Goal: Information Seeking & Learning: Learn about a topic

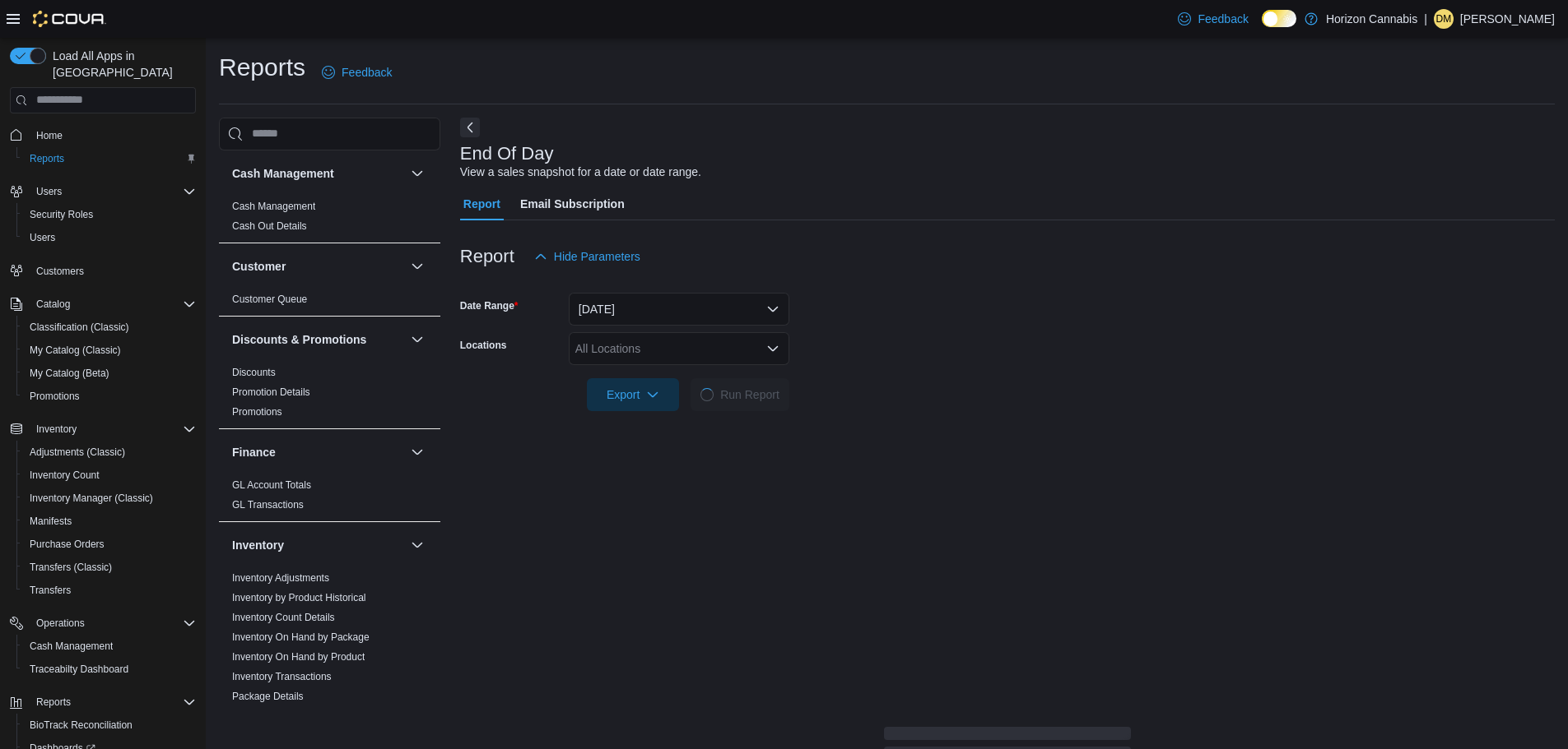
scroll to position [100, 0]
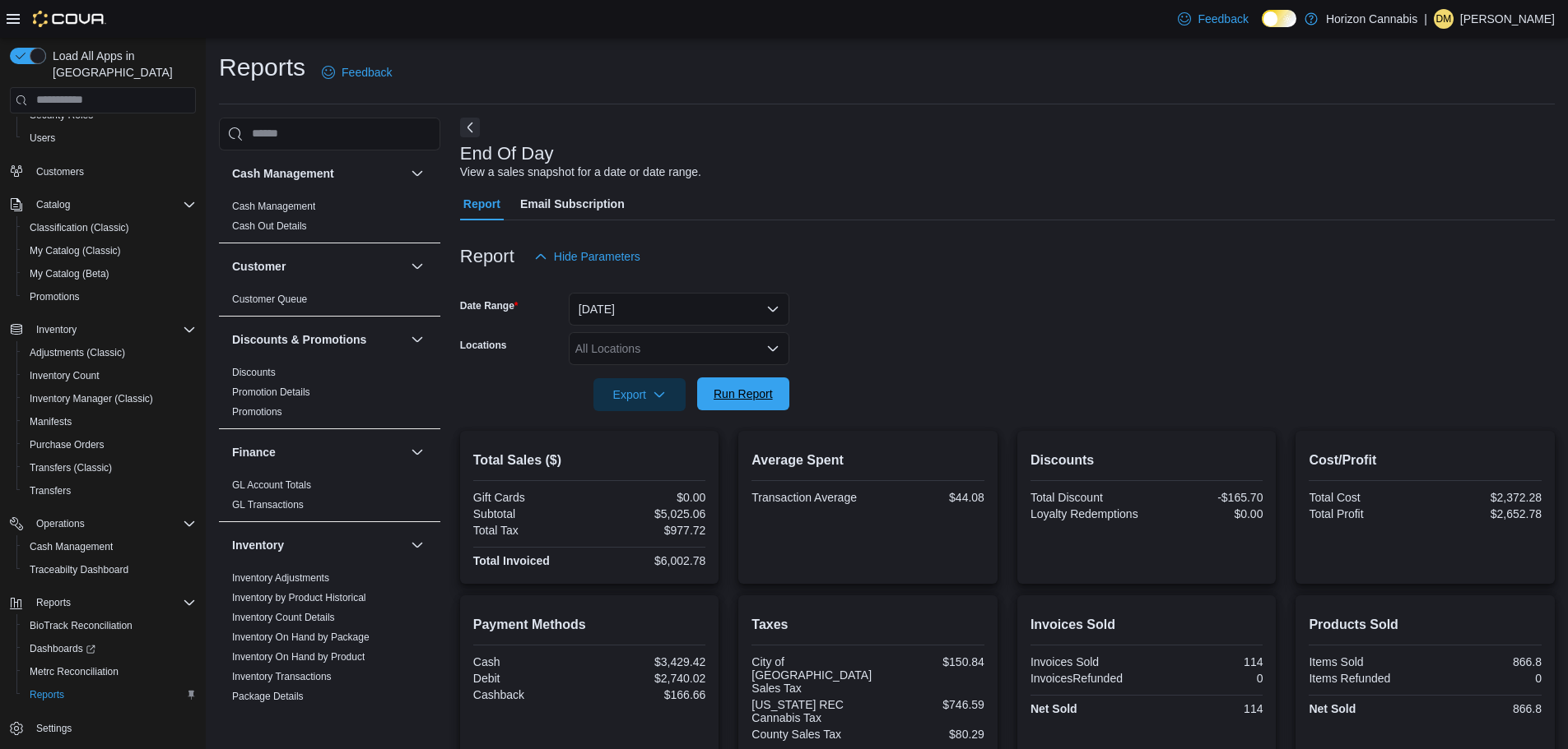
click at [754, 395] on span "Run Report" at bounding box center [743, 394] width 59 height 16
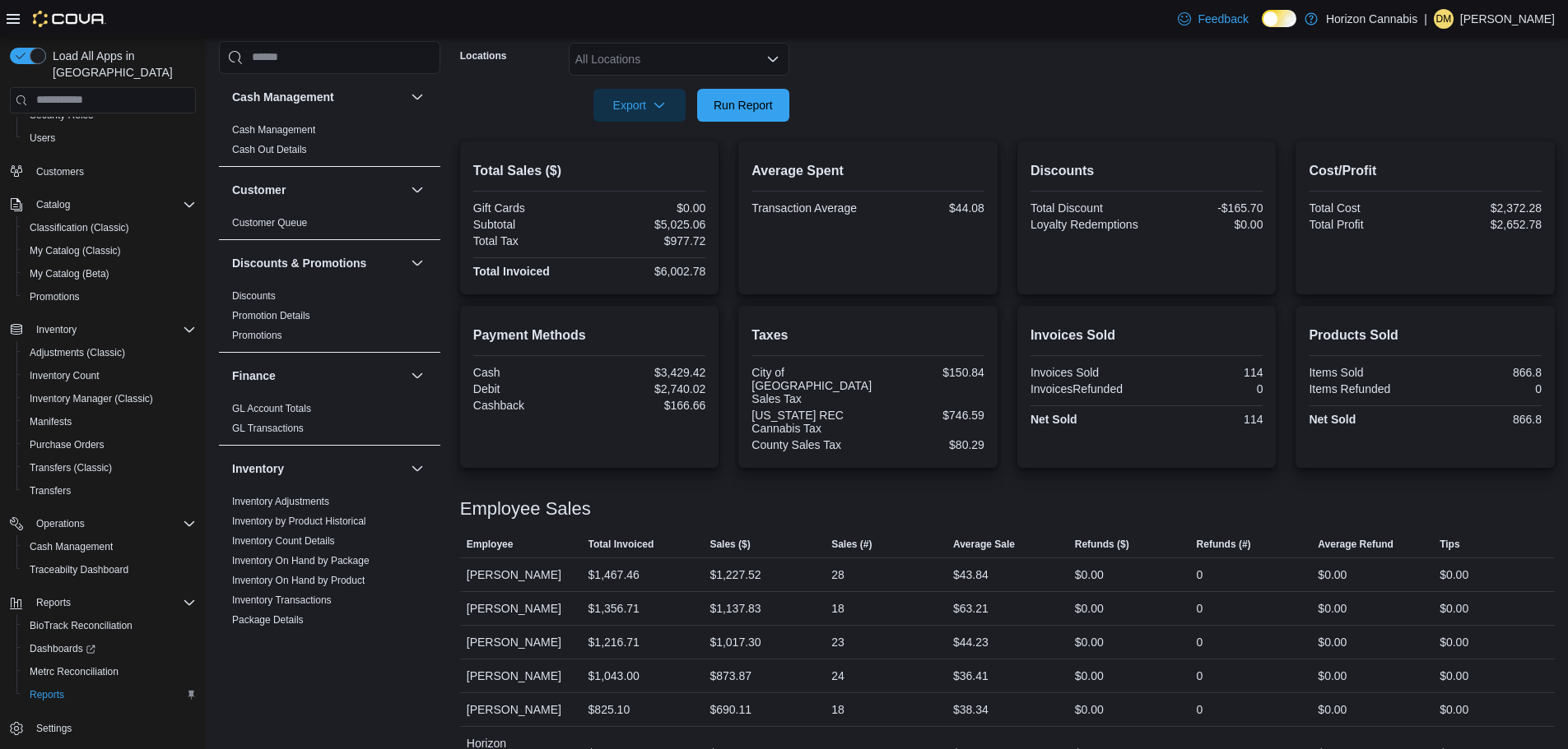
scroll to position [321, 0]
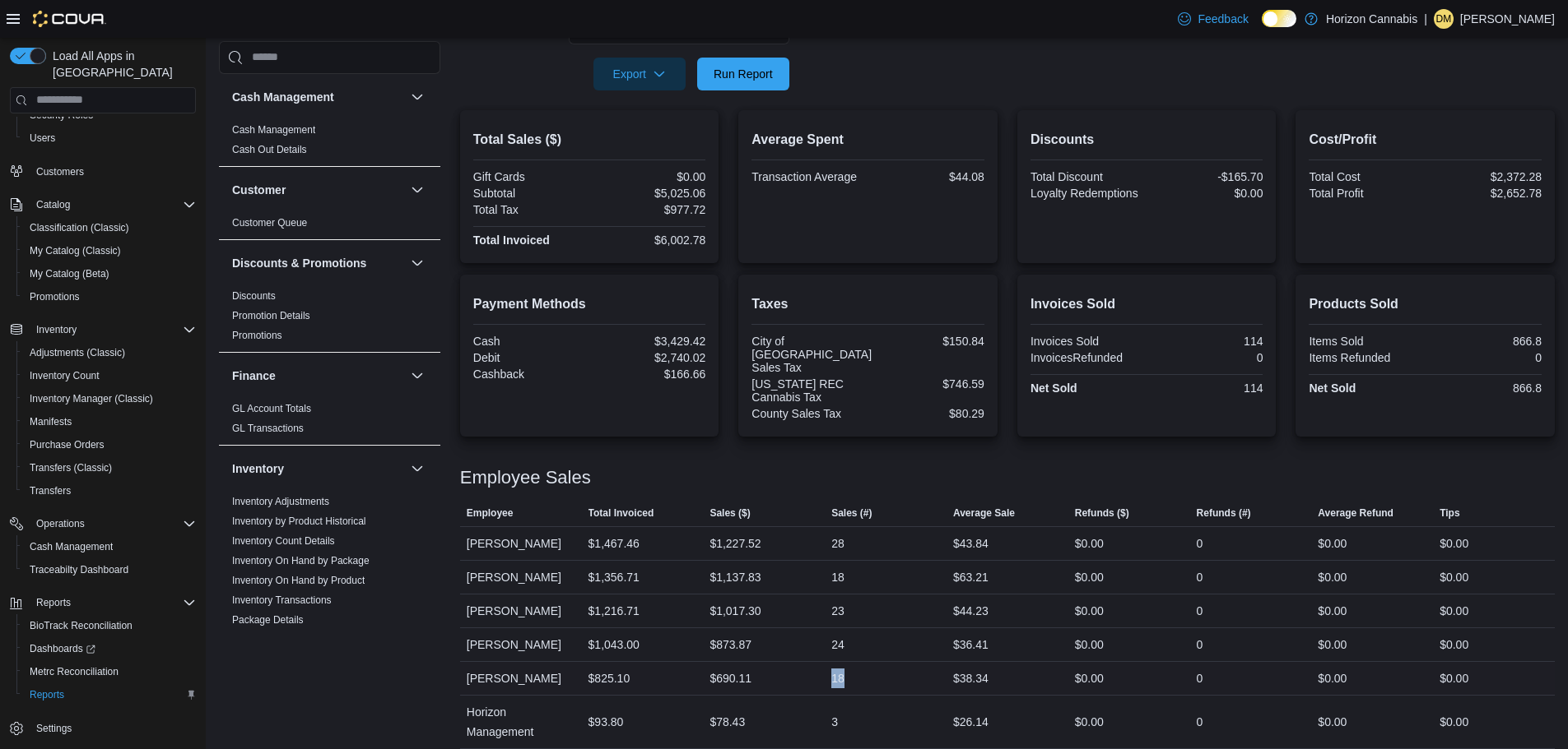
drag, startPoint x: 893, startPoint y: 669, endPoint x: 794, endPoint y: 671, distance: 99.0
click at [794, 671] on tr "Employee [PERSON_NAME] Total Invoiced $825.10 Sales ($) $690.11 Sales (#) 18 Av…" at bounding box center [1007, 677] width 1095 height 34
drag, startPoint x: 888, startPoint y: 635, endPoint x: 759, endPoint y: 616, distance: 130.4
click at [763, 627] on tr "Employee [PERSON_NAME] Total Invoiced $1,043.00 Sales ($) $873.87 Sales (#) 24 …" at bounding box center [1007, 644] width 1095 height 34
drag, startPoint x: 929, startPoint y: 663, endPoint x: 696, endPoint y: 677, distance: 233.4
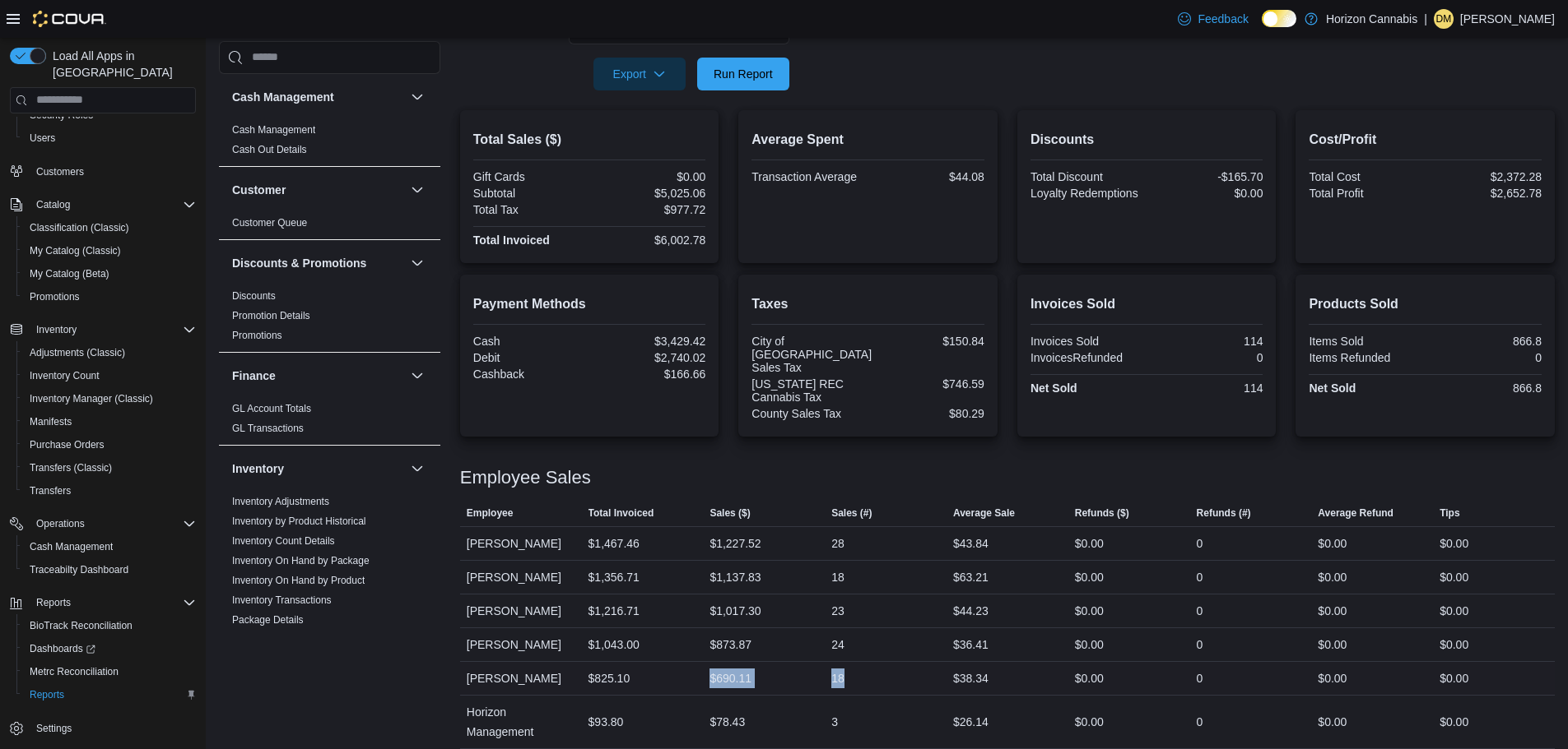
click at [697, 677] on tr "Employee [PERSON_NAME] Total Invoiced $825.10 Sales ($) $690.11 Sales (#) 18 Av…" at bounding box center [1007, 677] width 1095 height 34
drag, startPoint x: 877, startPoint y: 630, endPoint x: 726, endPoint y: 628, distance: 151.0
click at [726, 628] on tr "Employee [PERSON_NAME] Total Invoiced $1,043.00 Sales ($) $873.87 Sales (#) 24 …" at bounding box center [1007, 644] width 1095 height 34
drag, startPoint x: 876, startPoint y: 670, endPoint x: 713, endPoint y: 669, distance: 163.0
click at [713, 669] on tr "Employee [PERSON_NAME] Total Invoiced $825.10 Sales ($) $690.11 Sales (#) 18 Av…" at bounding box center [1007, 677] width 1095 height 34
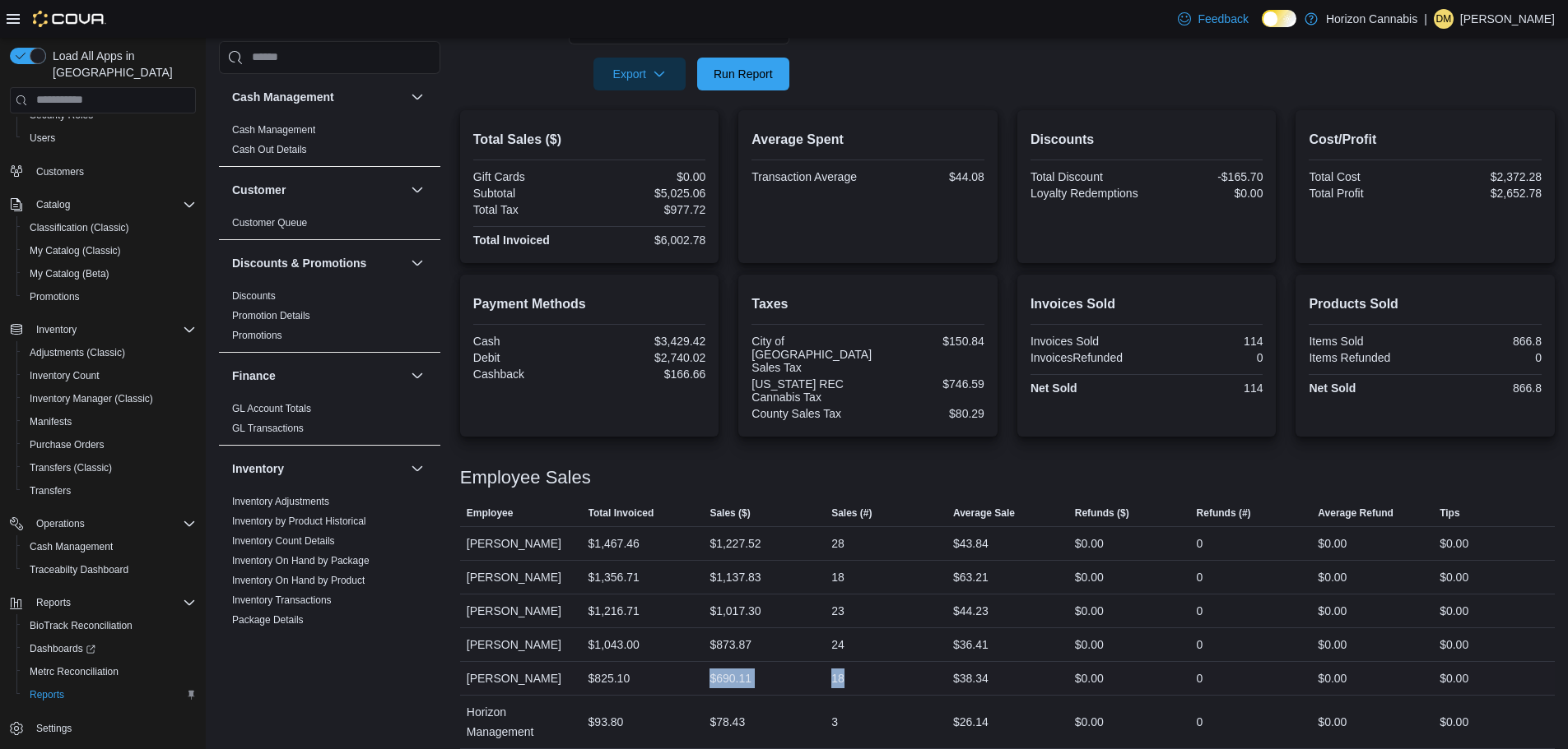
click at [882, 670] on div "18" at bounding box center [885, 678] width 122 height 33
click at [842, 635] on div "24" at bounding box center [838, 645] width 13 height 20
click at [844, 671] on div "18" at bounding box center [838, 678] width 13 height 20
click at [844, 669] on div "18" at bounding box center [838, 678] width 13 height 20
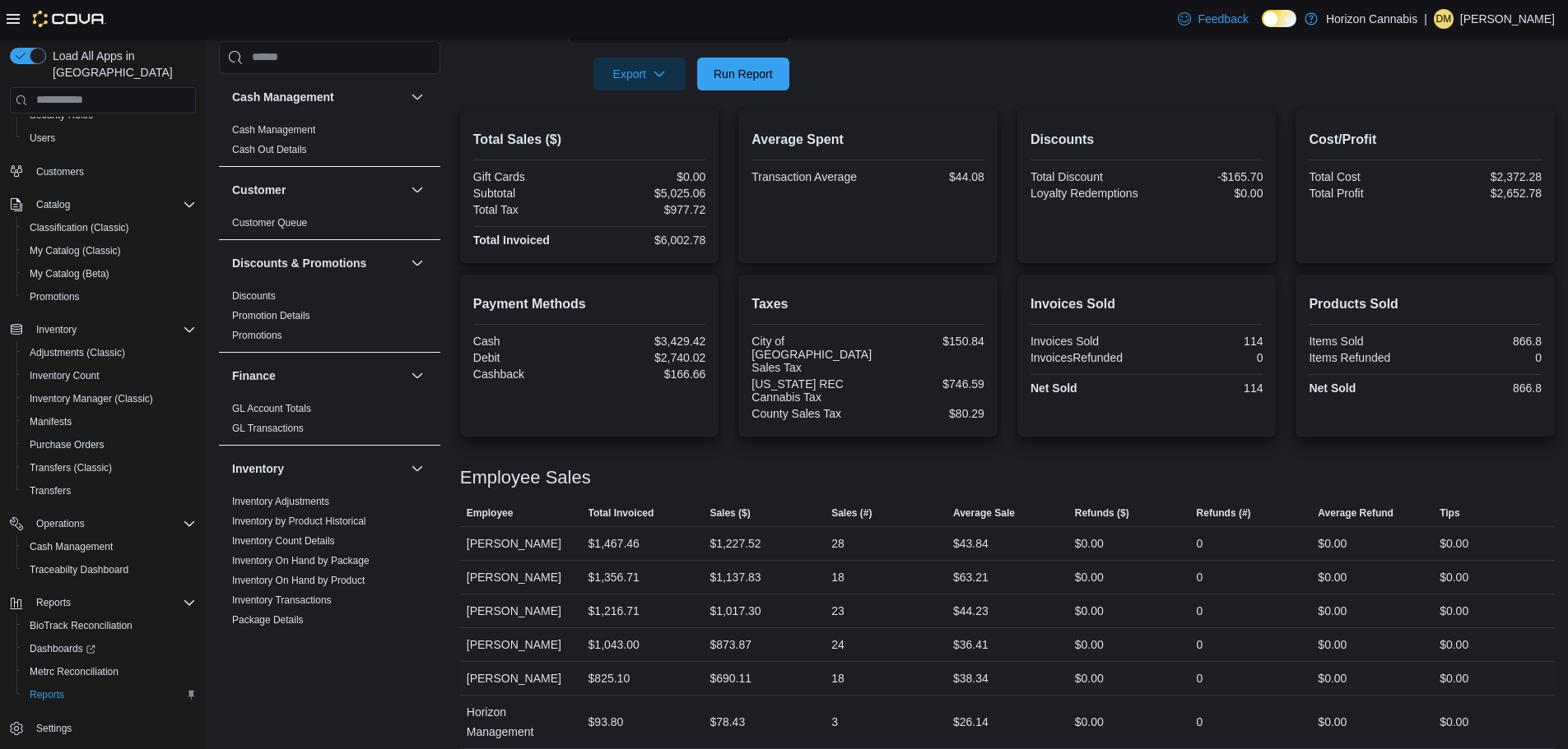
click at [844, 669] on div "18" at bounding box center [838, 678] width 13 height 20
drag, startPoint x: 850, startPoint y: 625, endPoint x: 865, endPoint y: 657, distance: 35.3
click at [849, 628] on div "24" at bounding box center [885, 645] width 122 height 33
drag, startPoint x: 861, startPoint y: 673, endPoint x: 820, endPoint y: 670, distance: 41.1
click at [820, 670] on tr "Employee [PERSON_NAME] Total Invoiced $825.10 Sales ($) $690.11 Sales (#) 18 Av…" at bounding box center [1007, 677] width 1095 height 34
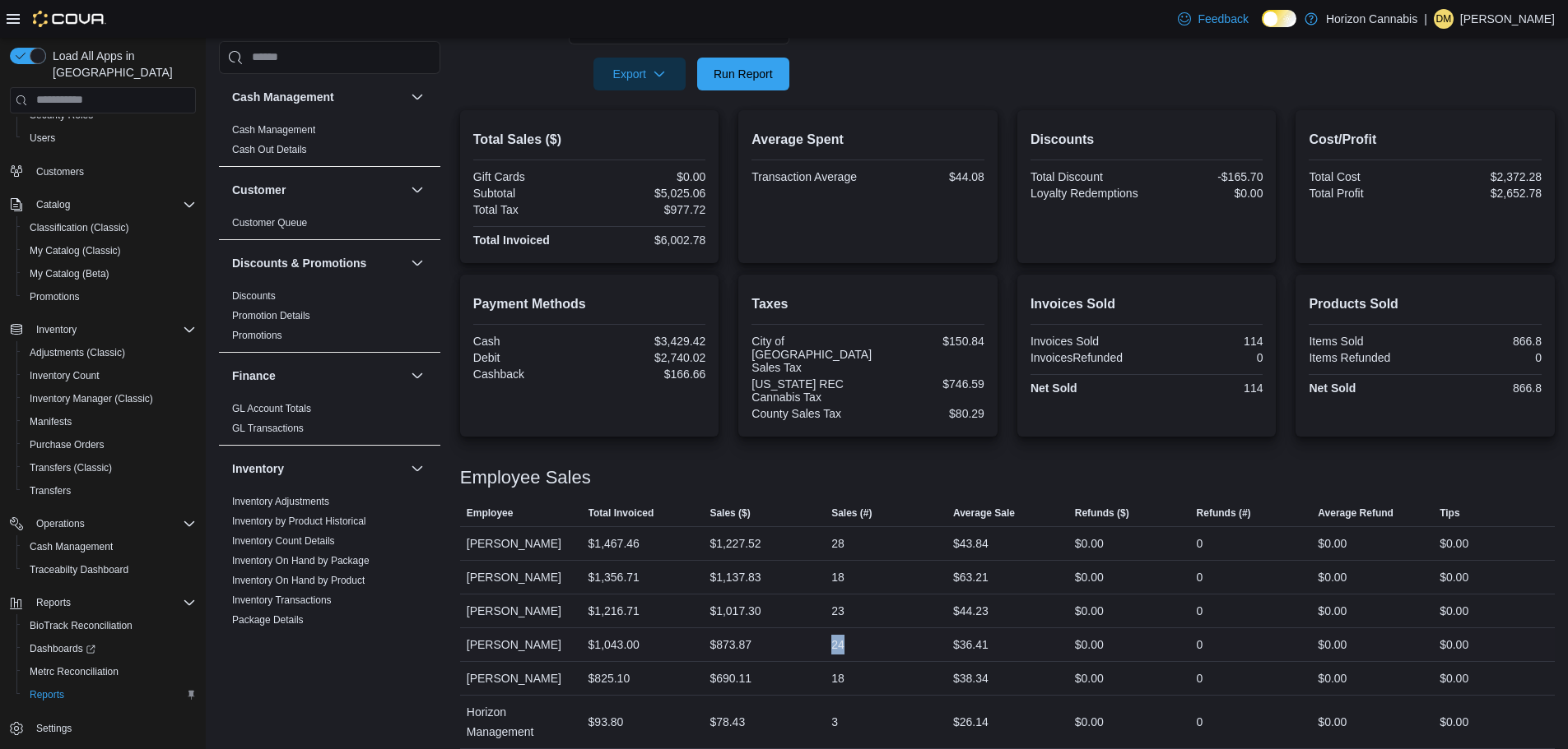
drag, startPoint x: 778, startPoint y: 625, endPoint x: 759, endPoint y: 626, distance: 19.0
click at [756, 627] on tr "Employee [PERSON_NAME] Total Invoiced $1,043.00 Sales ($) $873.87 Sales (#) 24 …" at bounding box center [1007, 644] width 1095 height 34
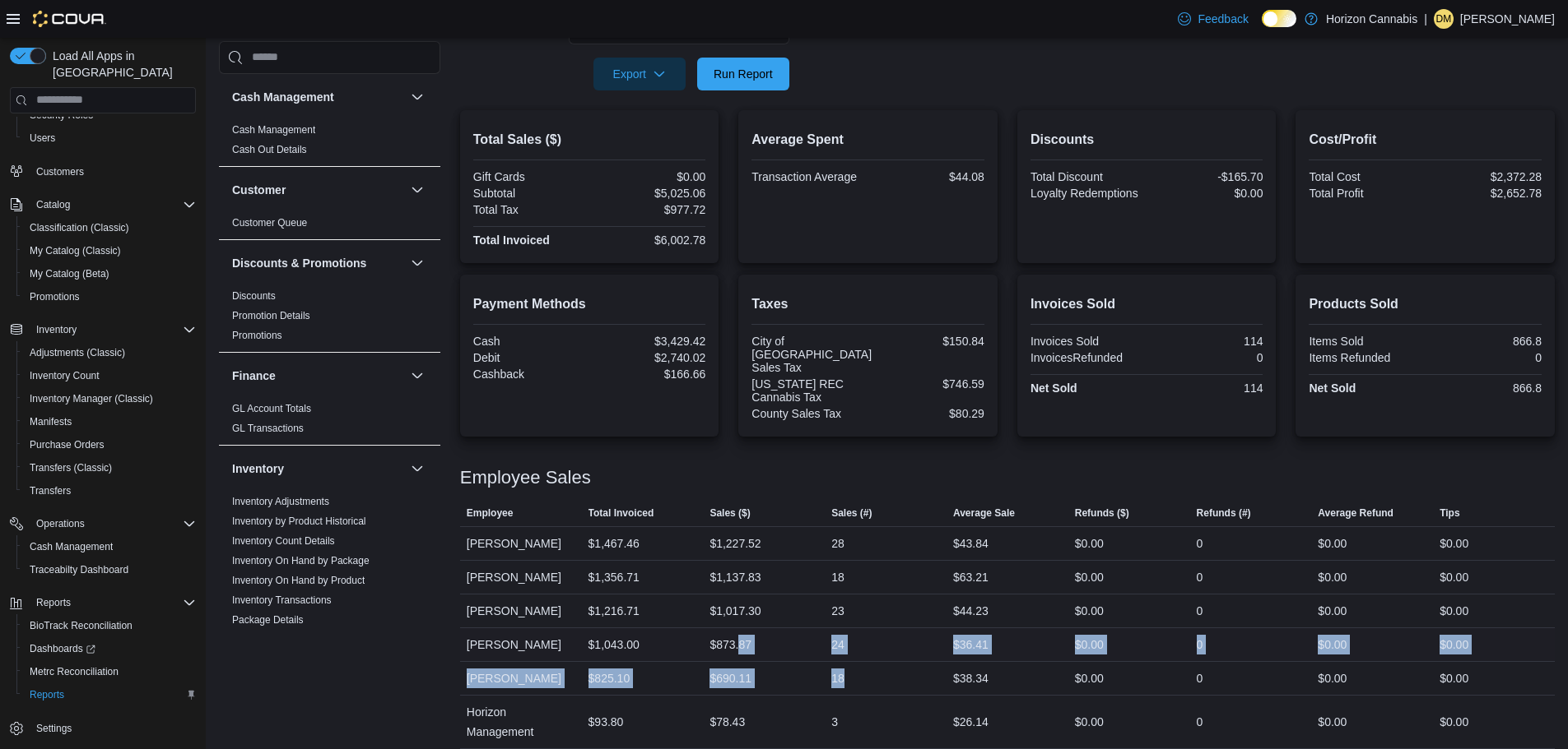
drag, startPoint x: 741, startPoint y: 641, endPoint x: 693, endPoint y: 640, distance: 48.0
click at [700, 640] on tbody "Employee [PERSON_NAME] Total Invoiced $1,467.46 Sales ($) $1,227.52 Sales (#) 2…" at bounding box center [1007, 638] width 1095 height 222
click at [875, 671] on div "18" at bounding box center [885, 678] width 122 height 33
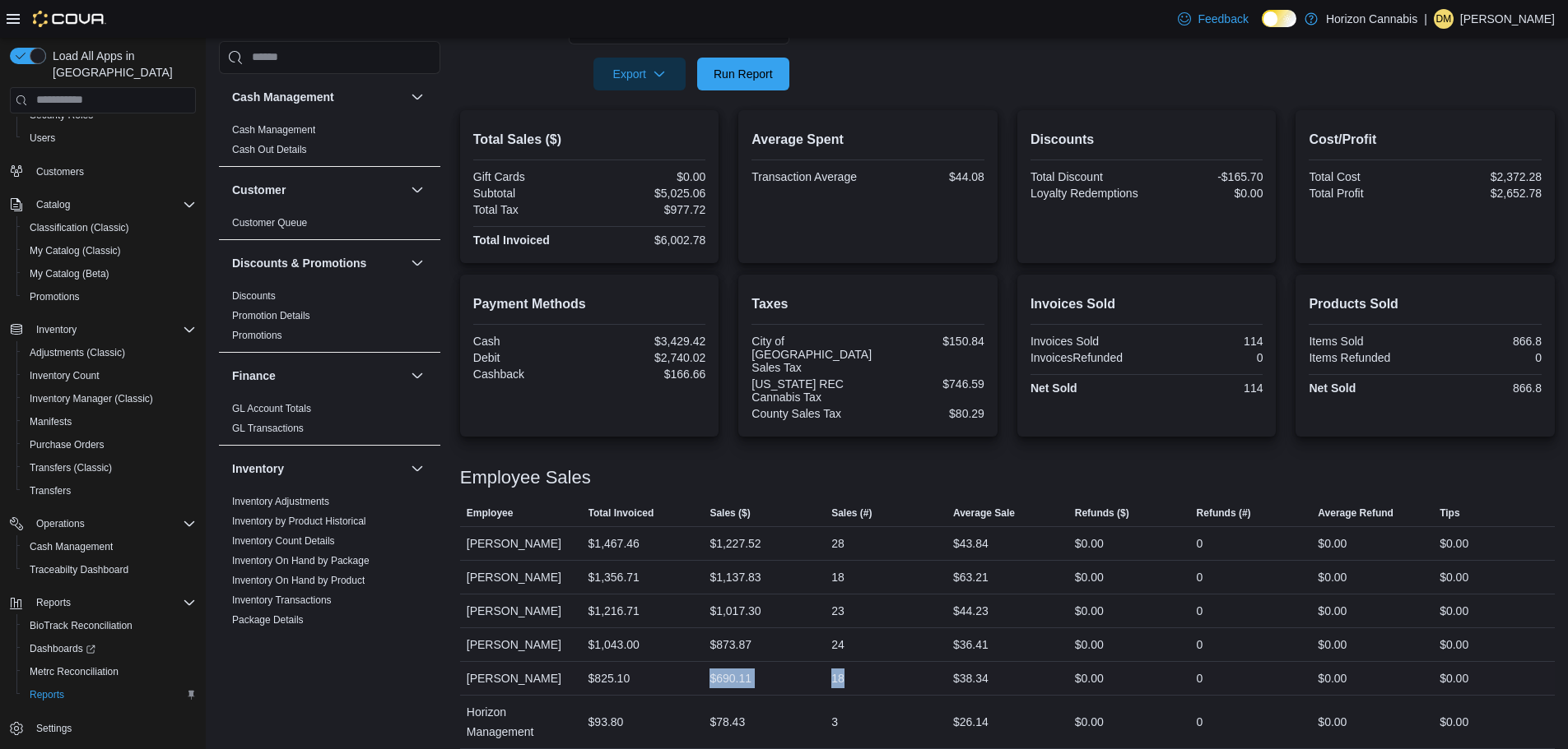
drag, startPoint x: 879, startPoint y: 663, endPoint x: 657, endPoint y: 664, distance: 222.0
click at [657, 664] on tr "Employee [PERSON_NAME] Total Invoiced $825.10 Sales ($) $690.11 Sales (#) 18 Av…" at bounding box center [1007, 677] width 1095 height 34
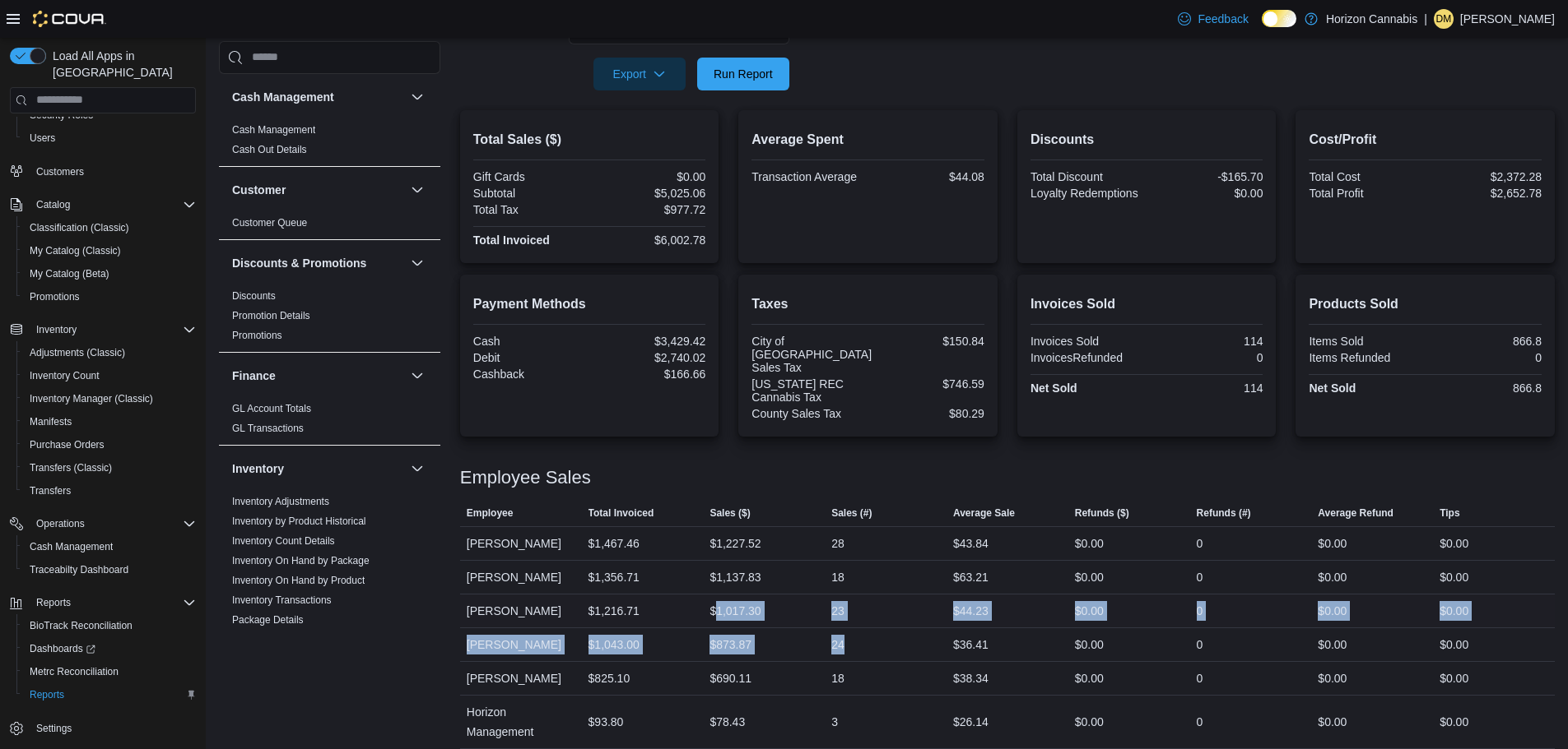
drag, startPoint x: 698, startPoint y: 601, endPoint x: 668, endPoint y: 601, distance: 30.0
click at [689, 601] on tbody "Employee [PERSON_NAME] Total Invoiced $1,467.46 Sales ($) $1,227.52 Sales (#) 2…" at bounding box center [1007, 638] width 1095 height 222
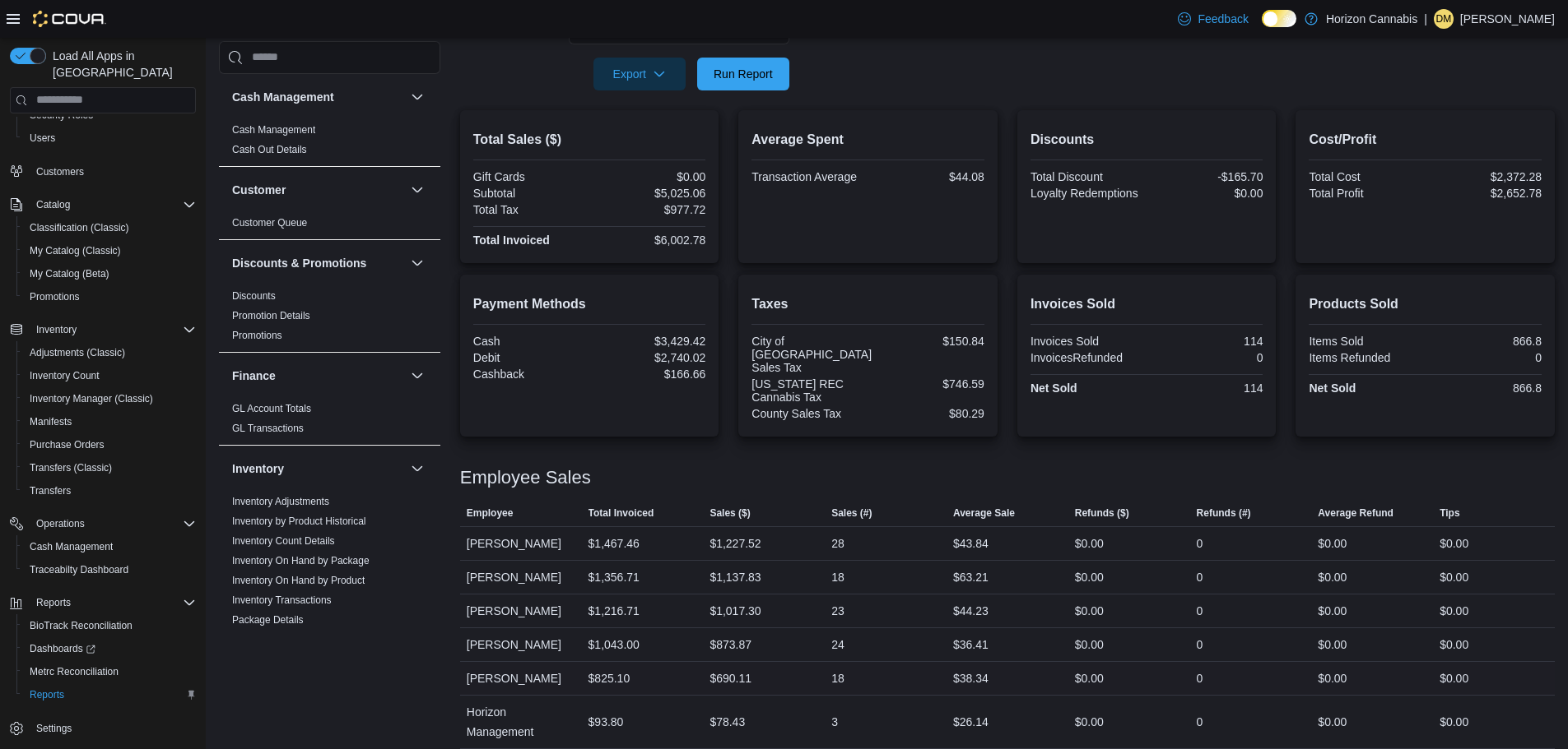
drag, startPoint x: 896, startPoint y: 670, endPoint x: 806, endPoint y: 670, distance: 90.0
click at [883, 670] on div "18" at bounding box center [885, 678] width 122 height 33
drag, startPoint x: 876, startPoint y: 660, endPoint x: 814, endPoint y: 662, distance: 62.0
click at [814, 662] on tr "Employee [PERSON_NAME] Total Invoiced $825.10 Sales ($) $690.11 Sales (#) 18 Av…" at bounding box center [1007, 677] width 1095 height 34
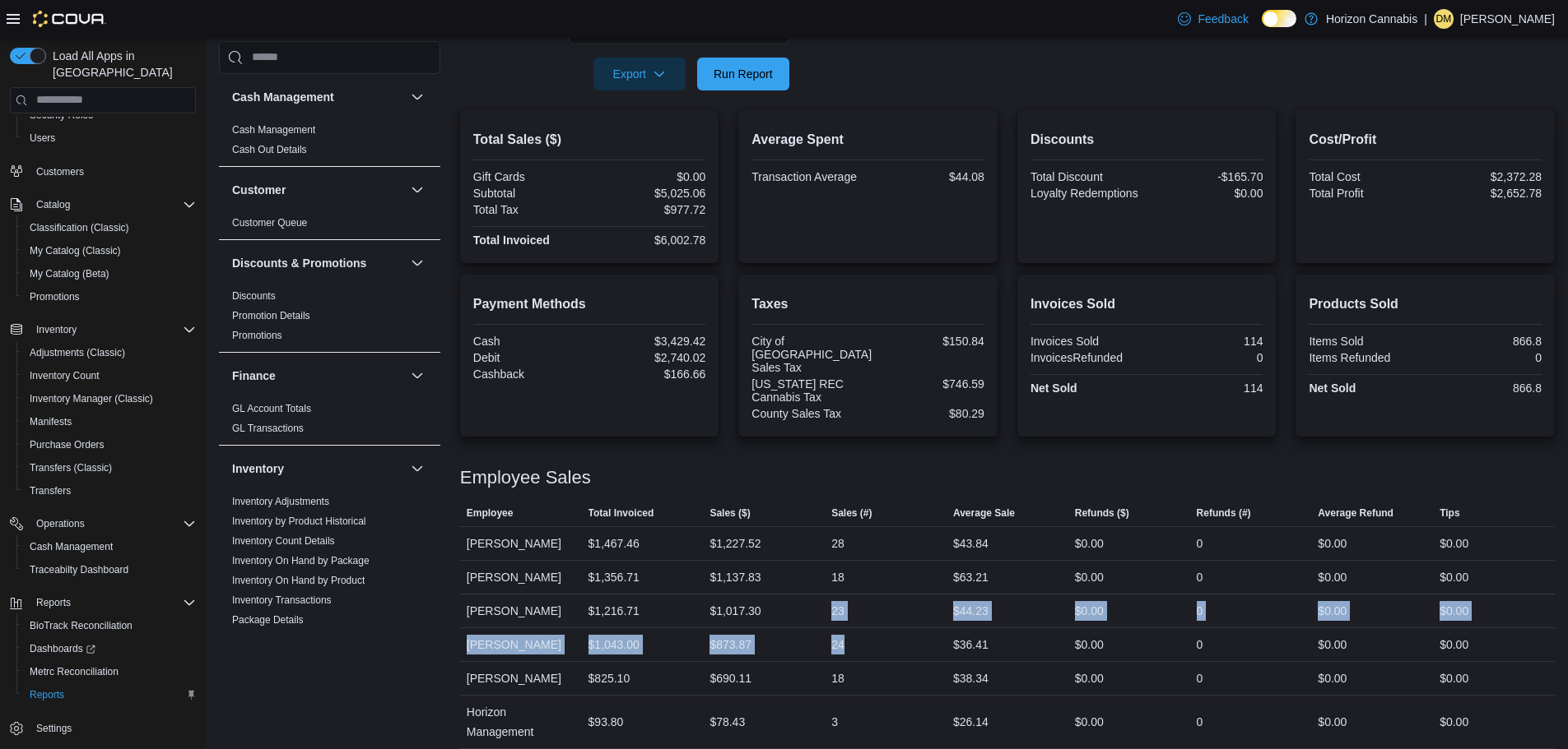
drag, startPoint x: 831, startPoint y: 616, endPoint x: 806, endPoint y: 612, distance: 25.3
click at [806, 612] on tbody "Employee [PERSON_NAME] Total Invoiced $1,467.46 Sales ($) $1,227.52 Sales (#) 2…" at bounding box center [1007, 638] width 1095 height 222
click at [864, 641] on div "24" at bounding box center [885, 645] width 122 height 33
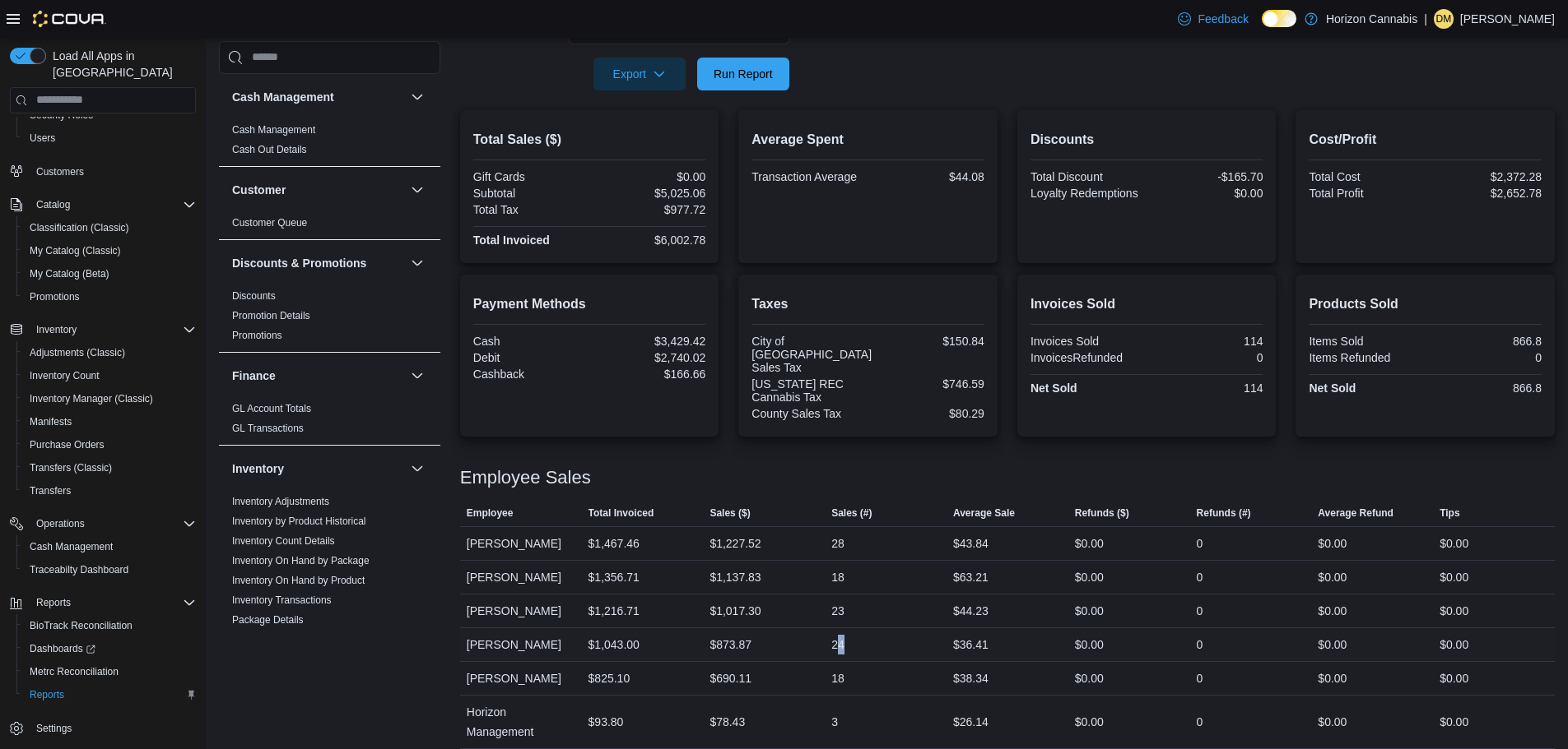
click at [841, 635] on div "24" at bounding box center [838, 645] width 13 height 20
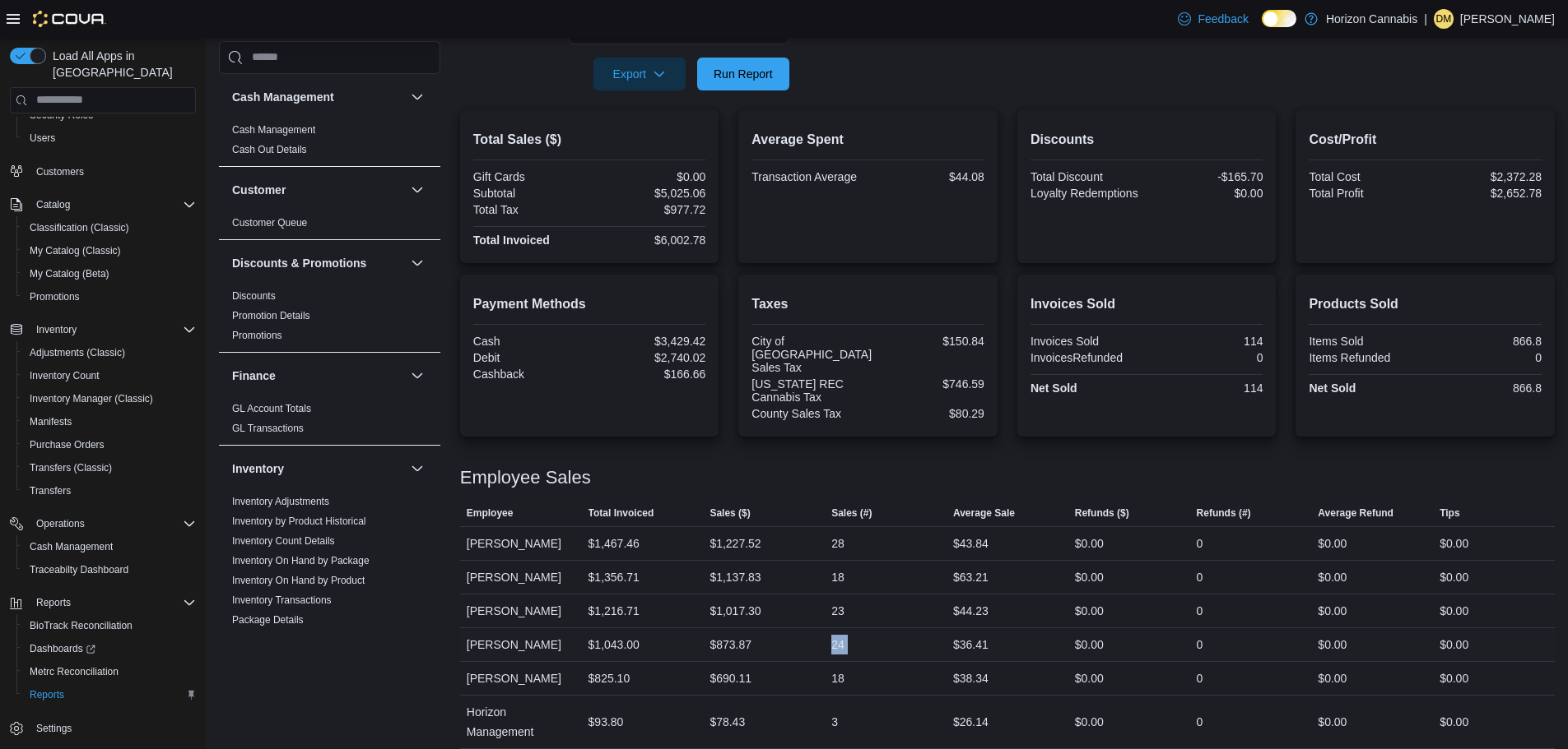
click at [841, 635] on div "24" at bounding box center [838, 645] width 13 height 20
click at [842, 669] on div "18" at bounding box center [838, 678] width 13 height 20
click at [843, 669] on div "18" at bounding box center [838, 678] width 13 height 20
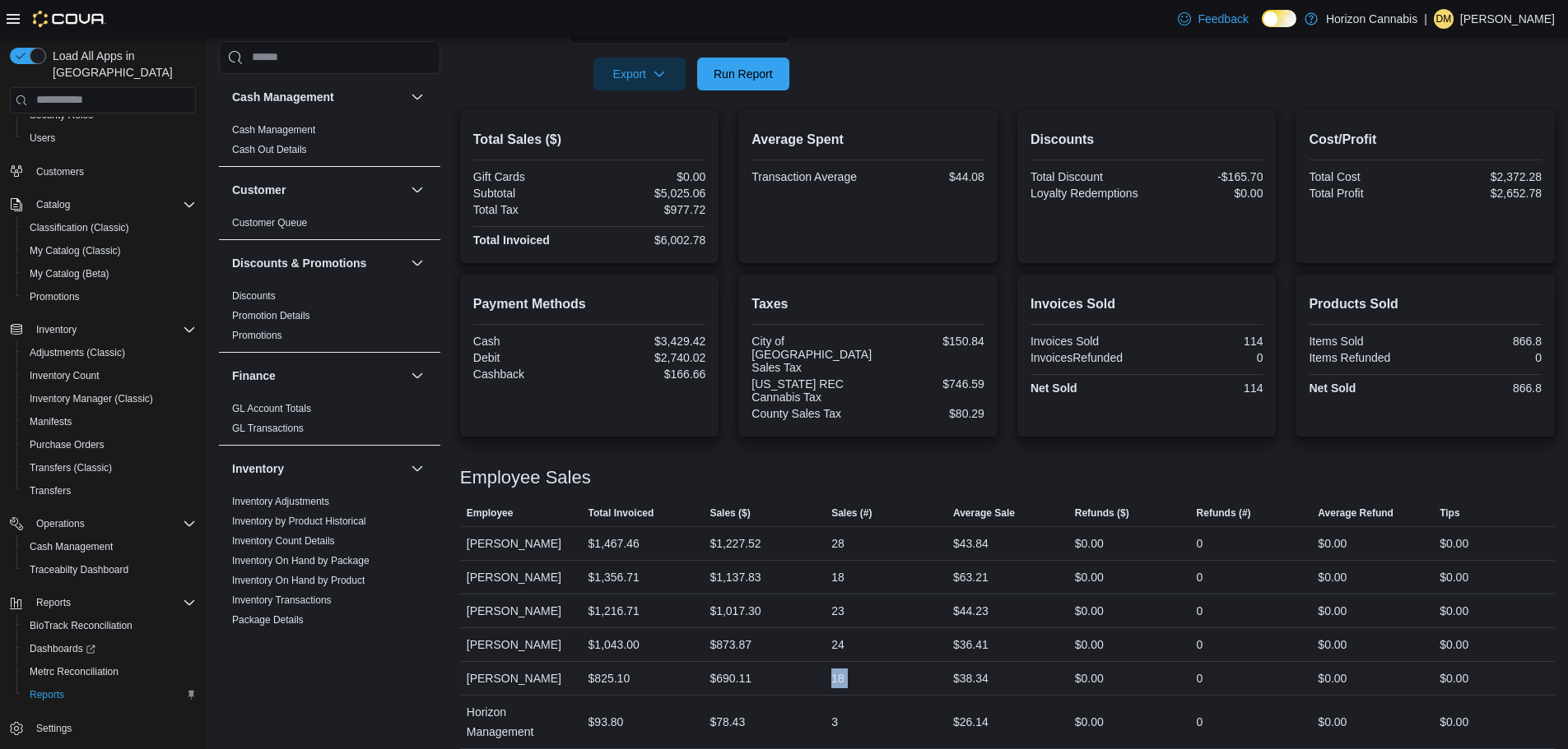
click at [843, 669] on div "18" at bounding box center [838, 678] width 13 height 20
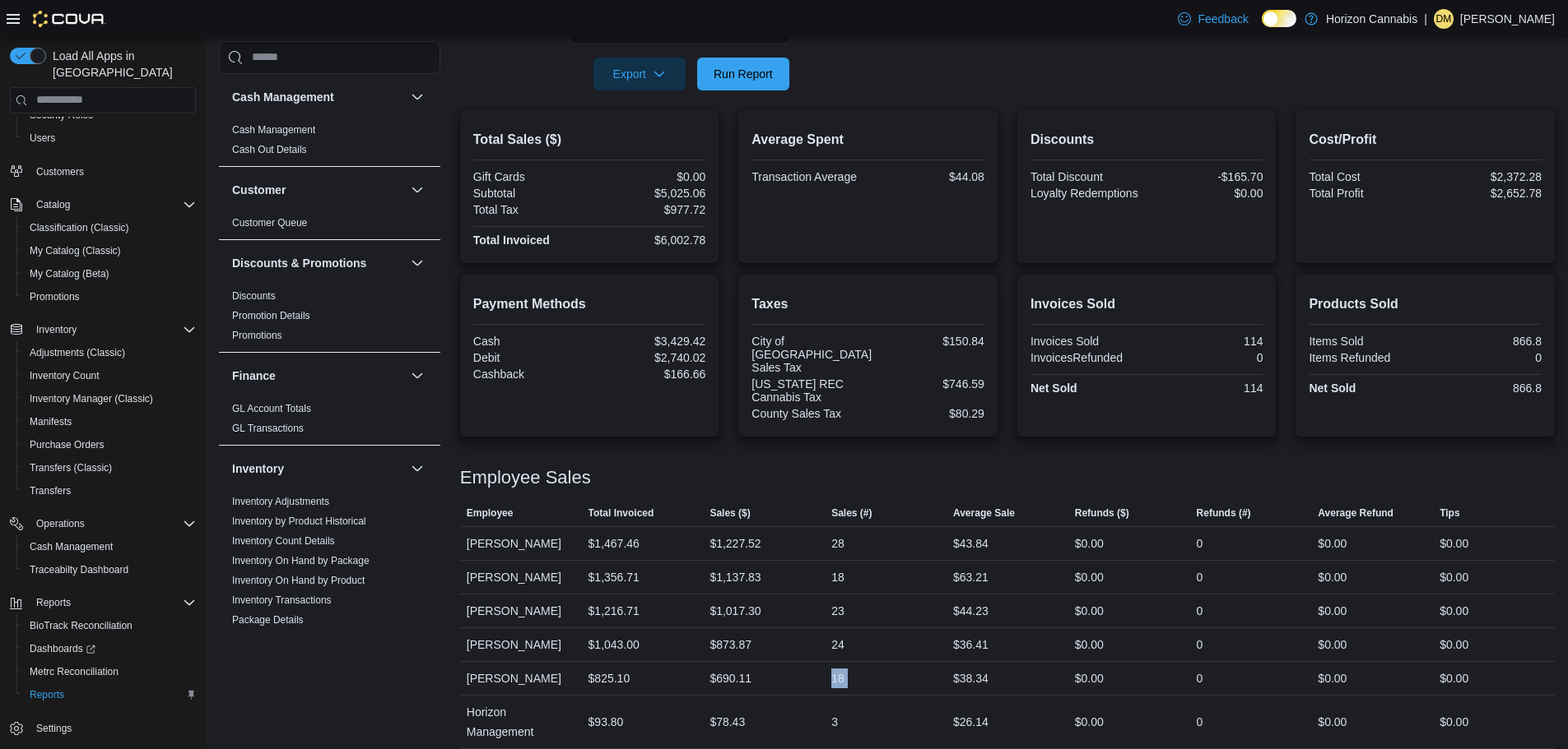
click at [844, 669] on div "18" at bounding box center [838, 678] width 13 height 20
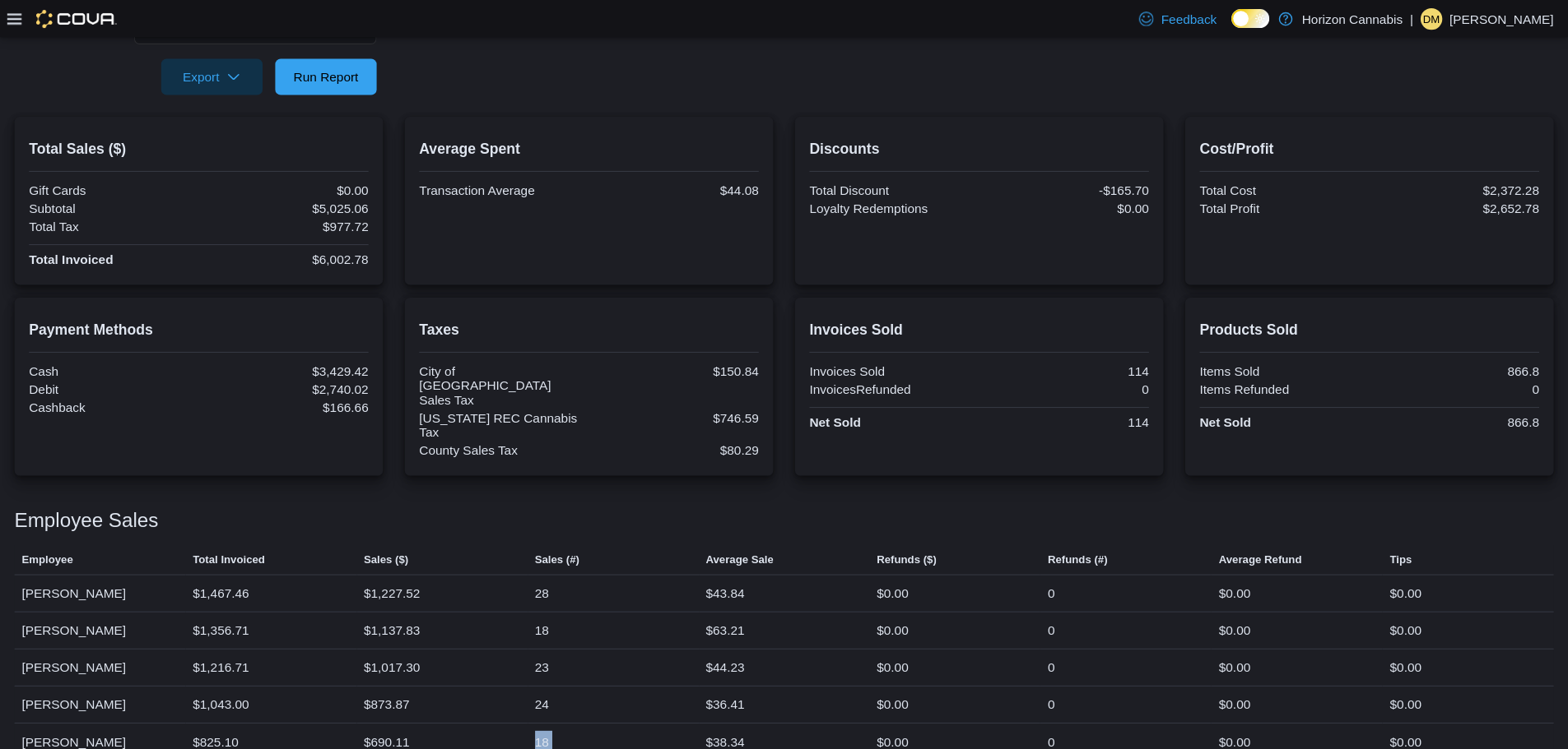
scroll to position [288, 0]
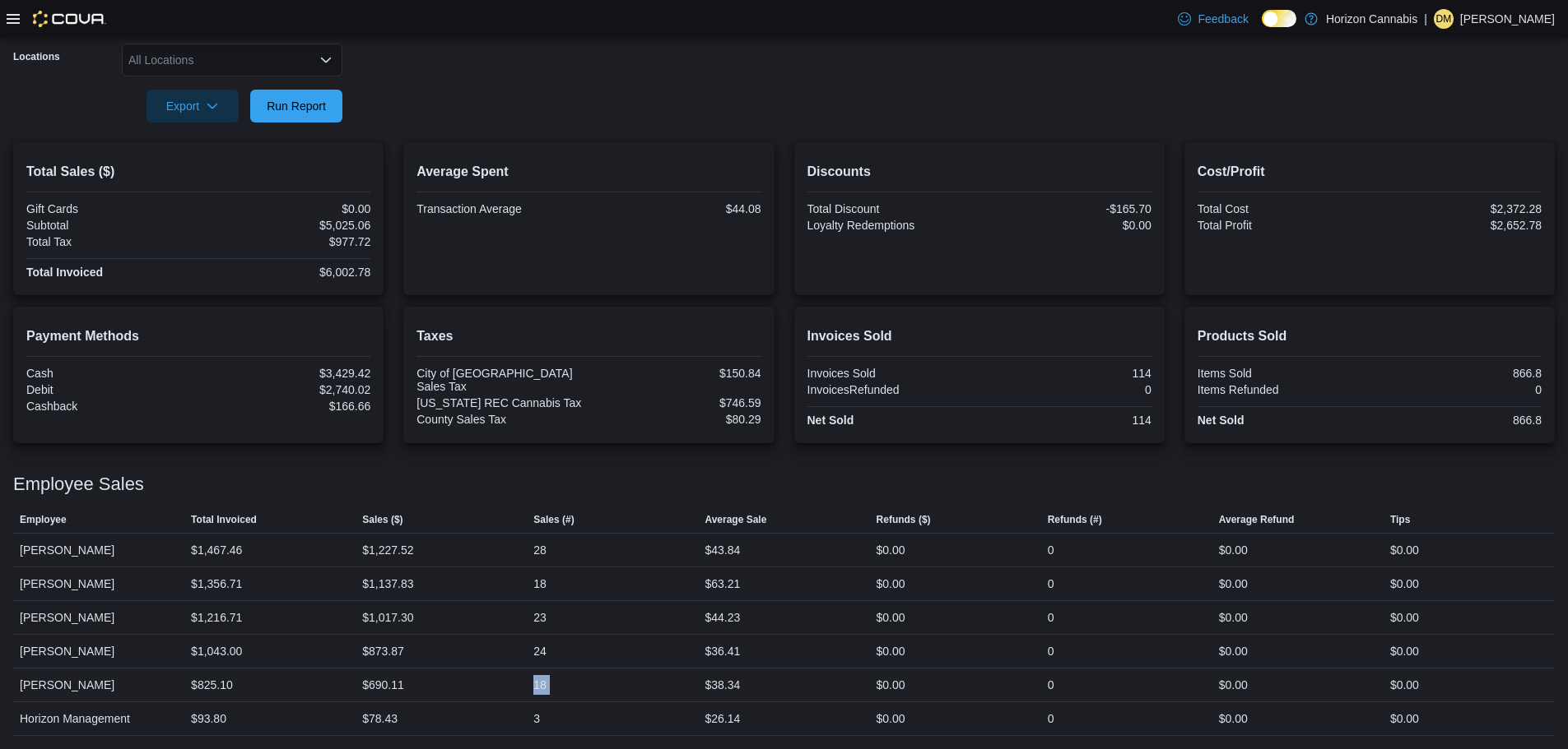
click at [562, 681] on div "18" at bounding box center [612, 685] width 172 height 33
click at [554, 681] on div "18" at bounding box center [612, 685] width 172 height 33
drag, startPoint x: 554, startPoint y: 681, endPoint x: 544, endPoint y: 683, distance: 10.2
click at [544, 683] on div "18" at bounding box center [540, 685] width 13 height 20
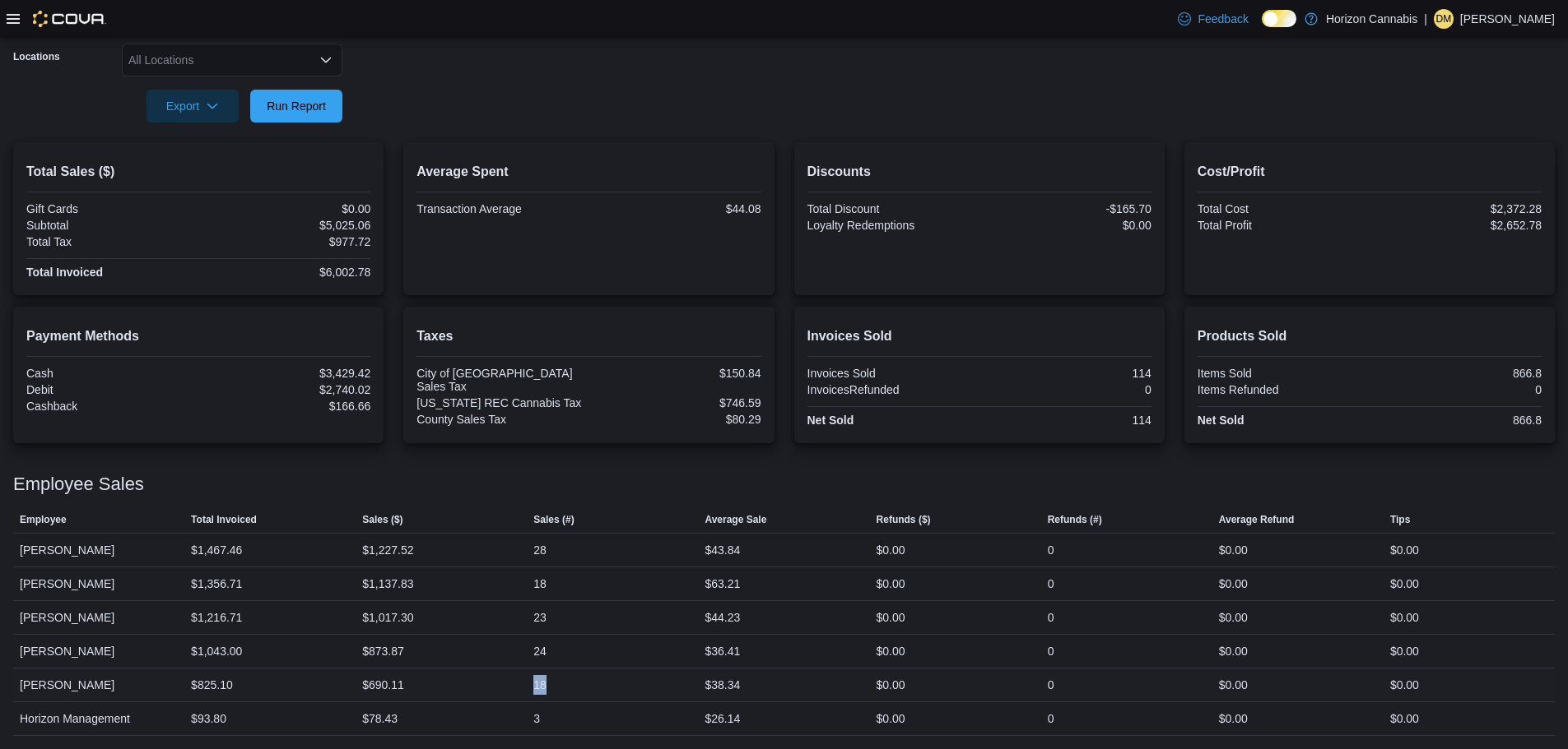
click at [544, 683] on div "18" at bounding box center [540, 685] width 13 height 20
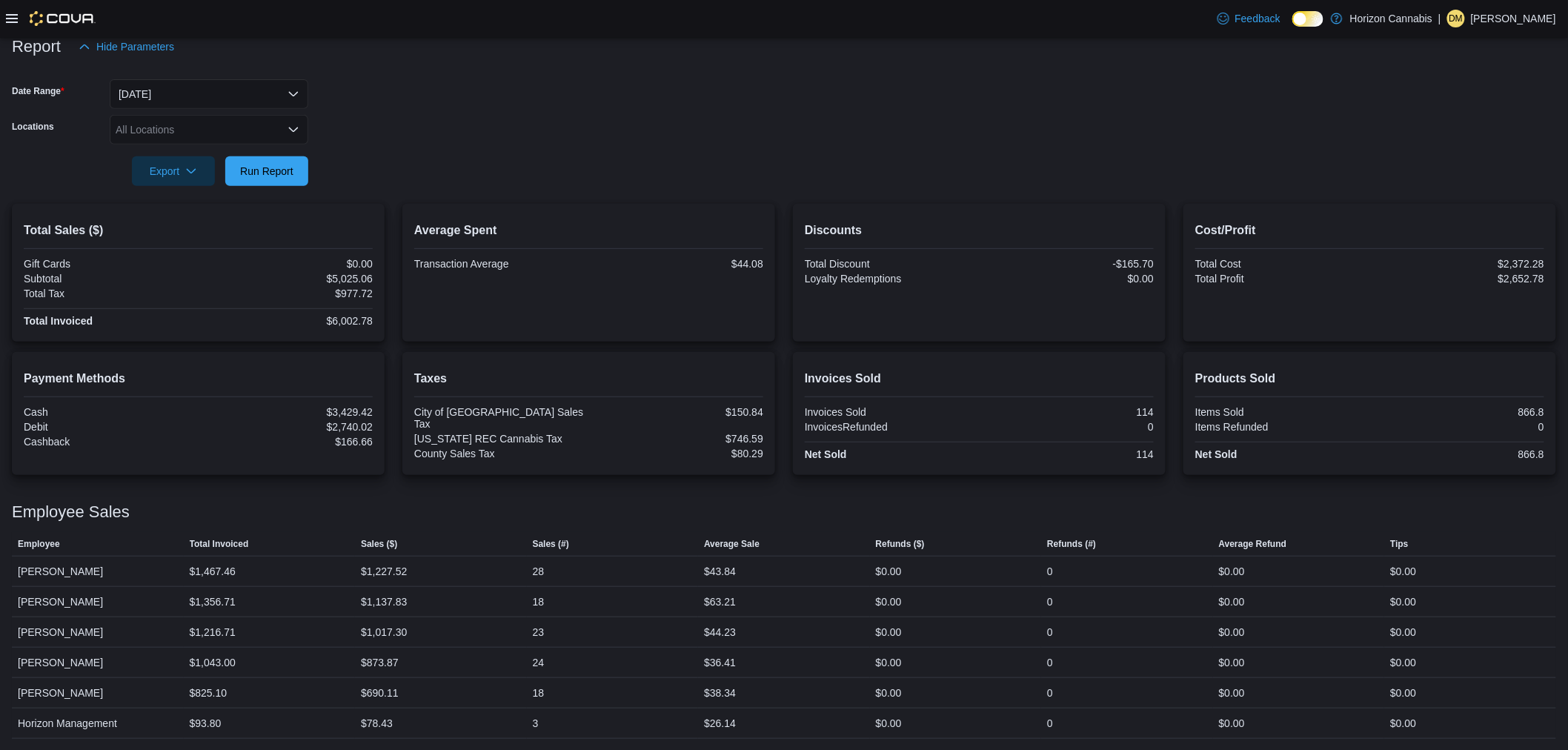
click at [11, 18] on icon at bounding box center [12, 18] width 12 height 9
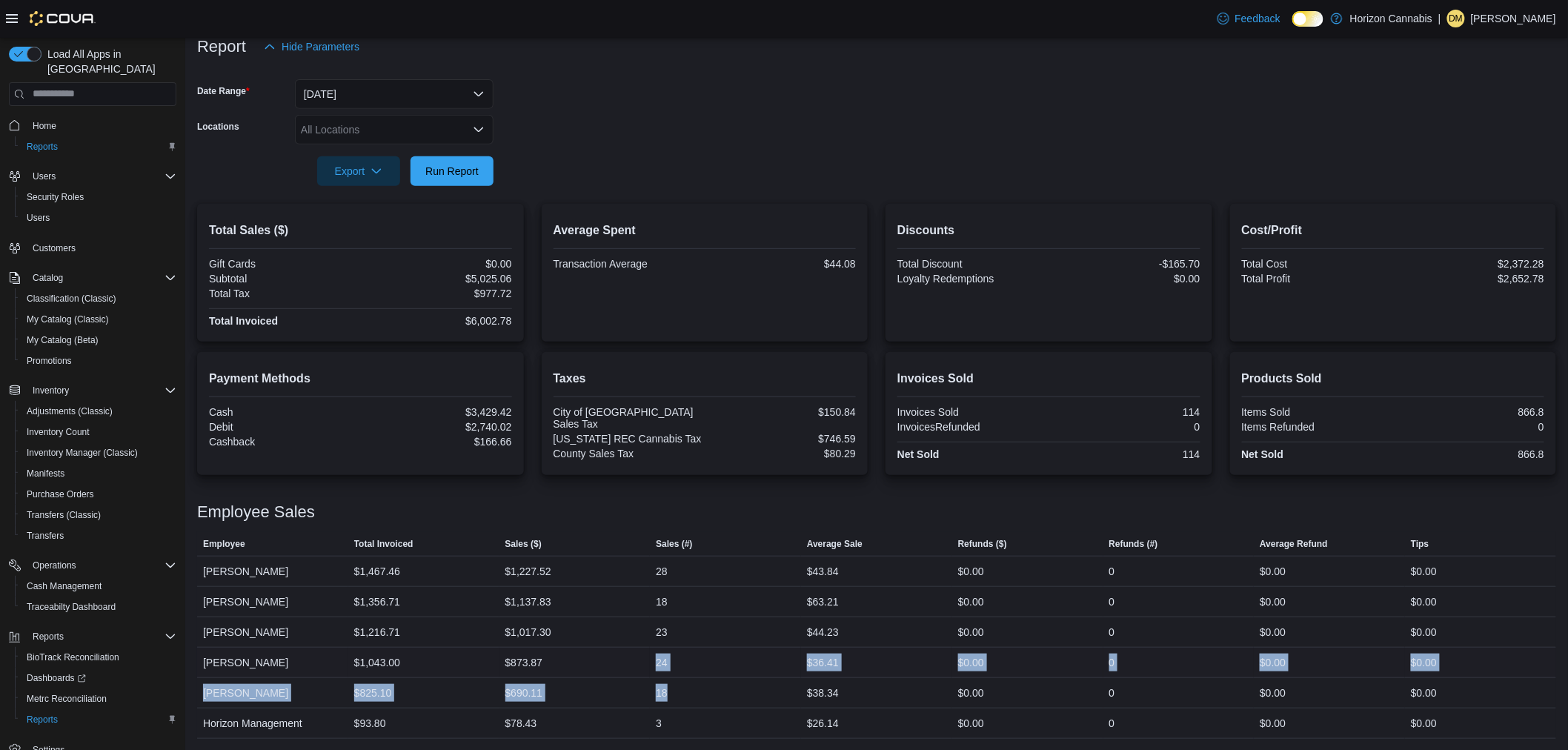
drag, startPoint x: 665, startPoint y: 678, endPoint x: 628, endPoint y: 647, distance: 48.3
click at [628, 647] on tbody "Employee [PERSON_NAME] Total Invoiced $1,467.46 Sales ($) $1,227.52 Sales (#) 2…" at bounding box center [876, 646] width 1359 height 182
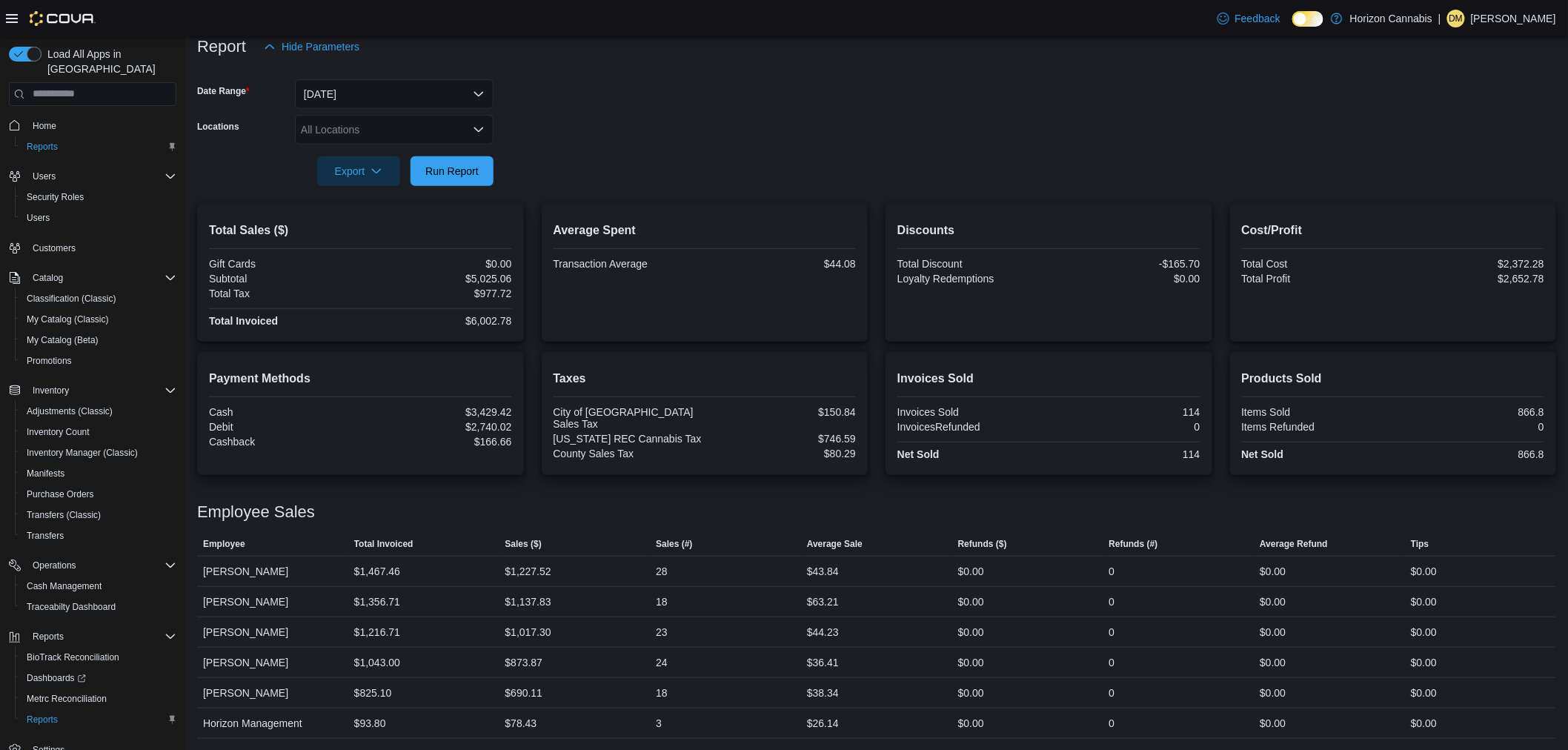
click at [840, 148] on div at bounding box center [876, 150] width 1359 height 12
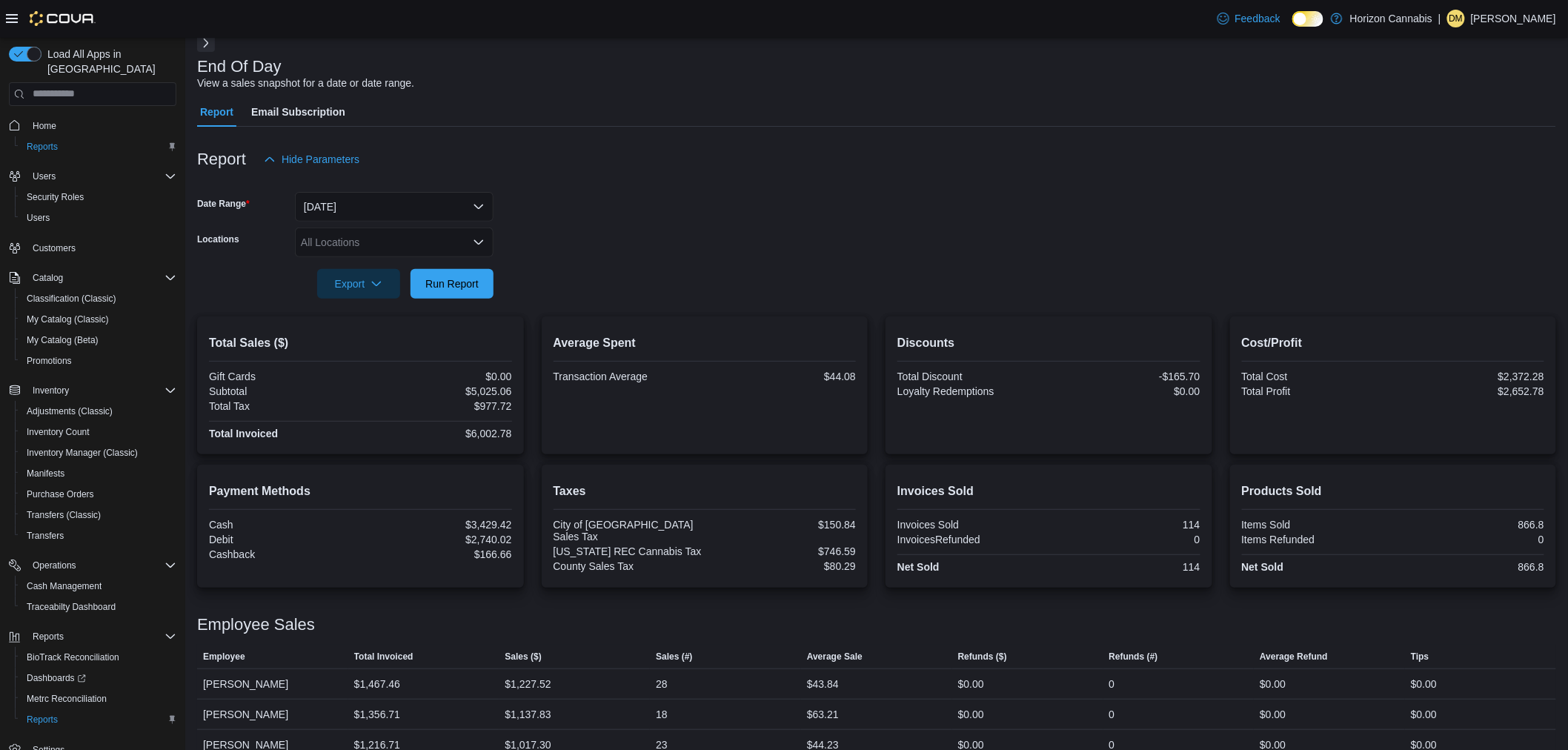
scroll to position [0, 0]
